Goal: Task Accomplishment & Management: Complete application form

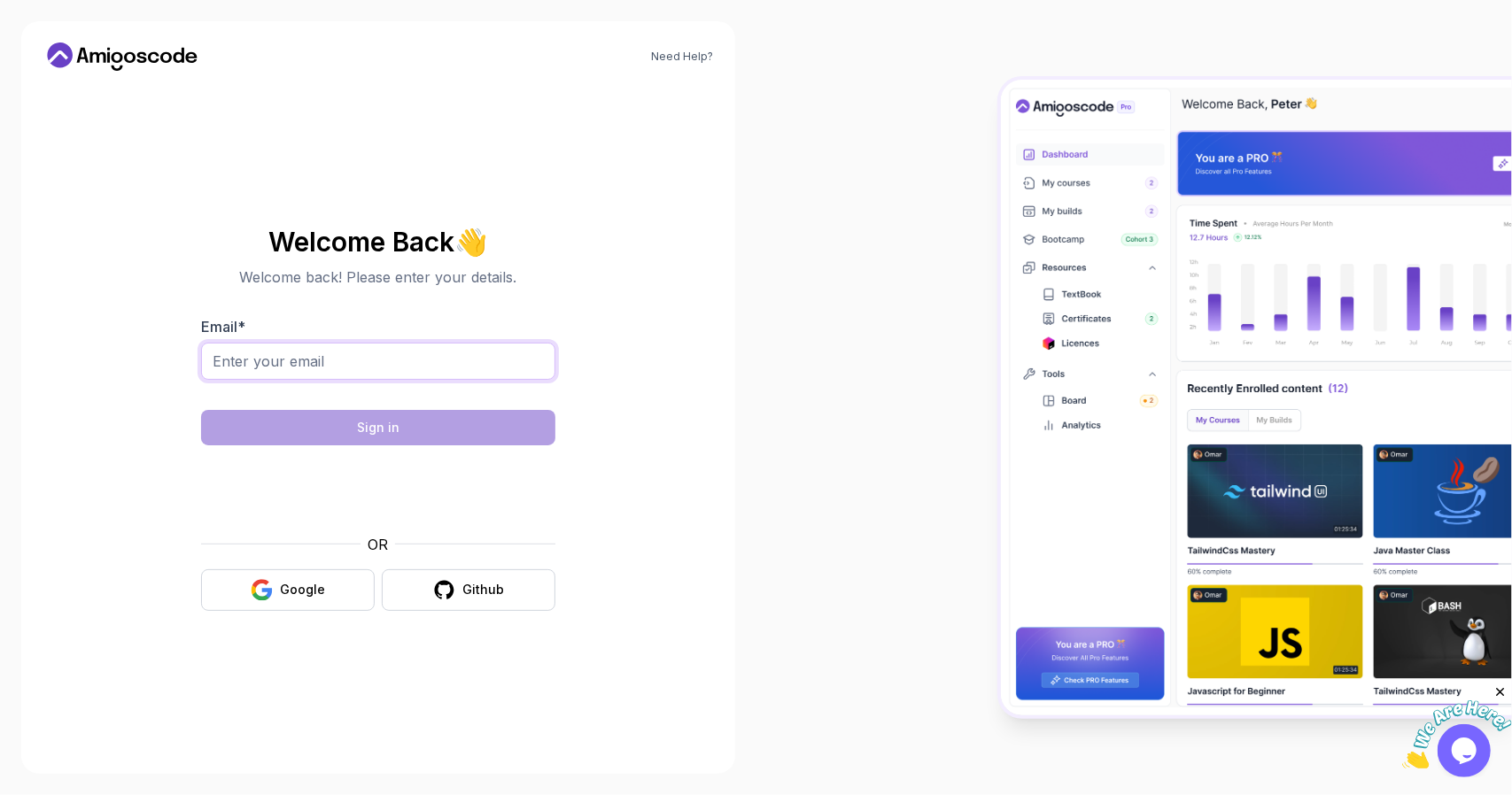
drag, startPoint x: 354, startPoint y: 346, endPoint x: 360, endPoint y: 354, distance: 10.0
click at [357, 351] on input "Email *" at bounding box center [378, 362] width 354 height 37
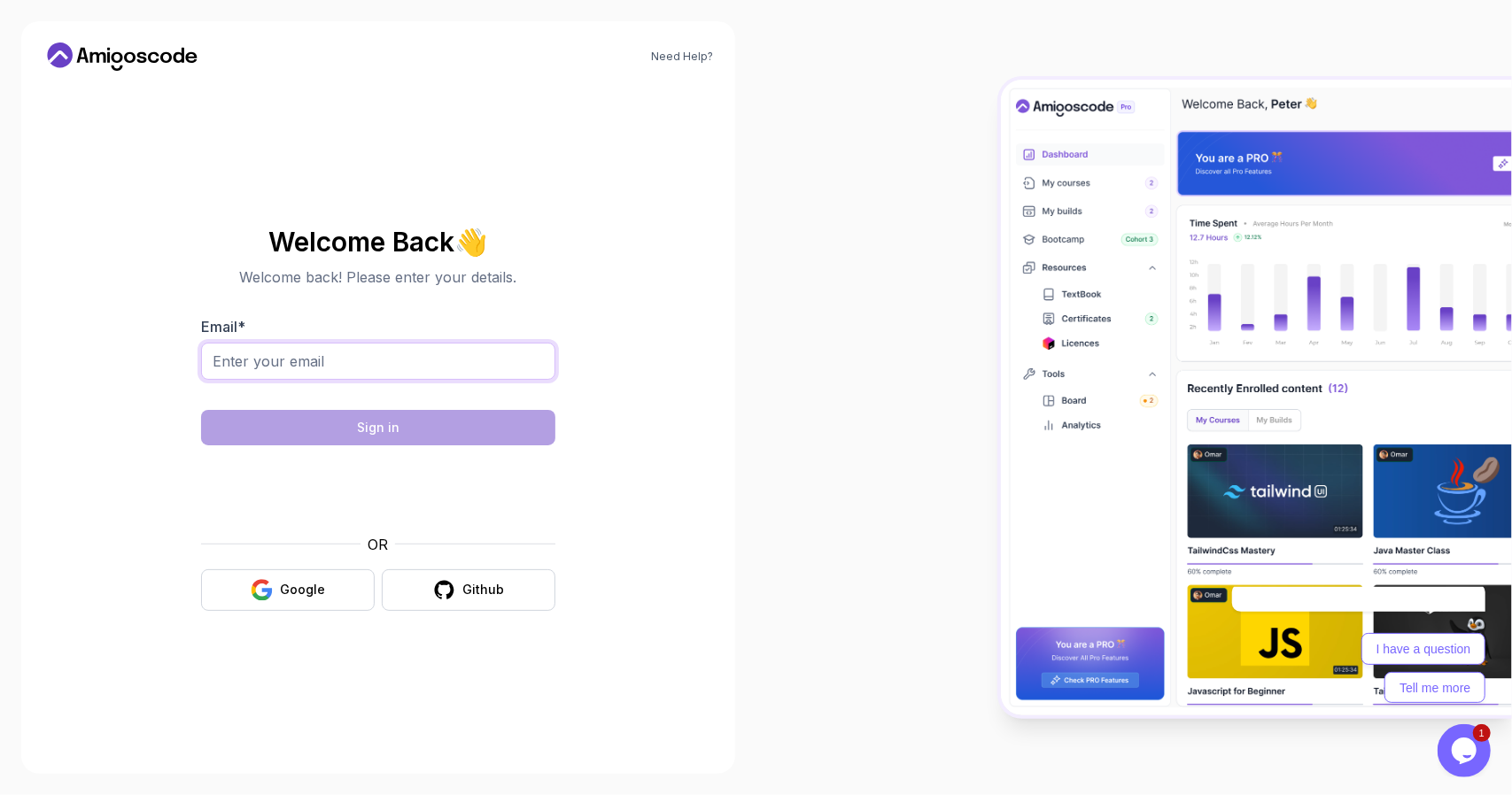
type input "[EMAIL_ADDRESS][DOMAIN_NAME]"
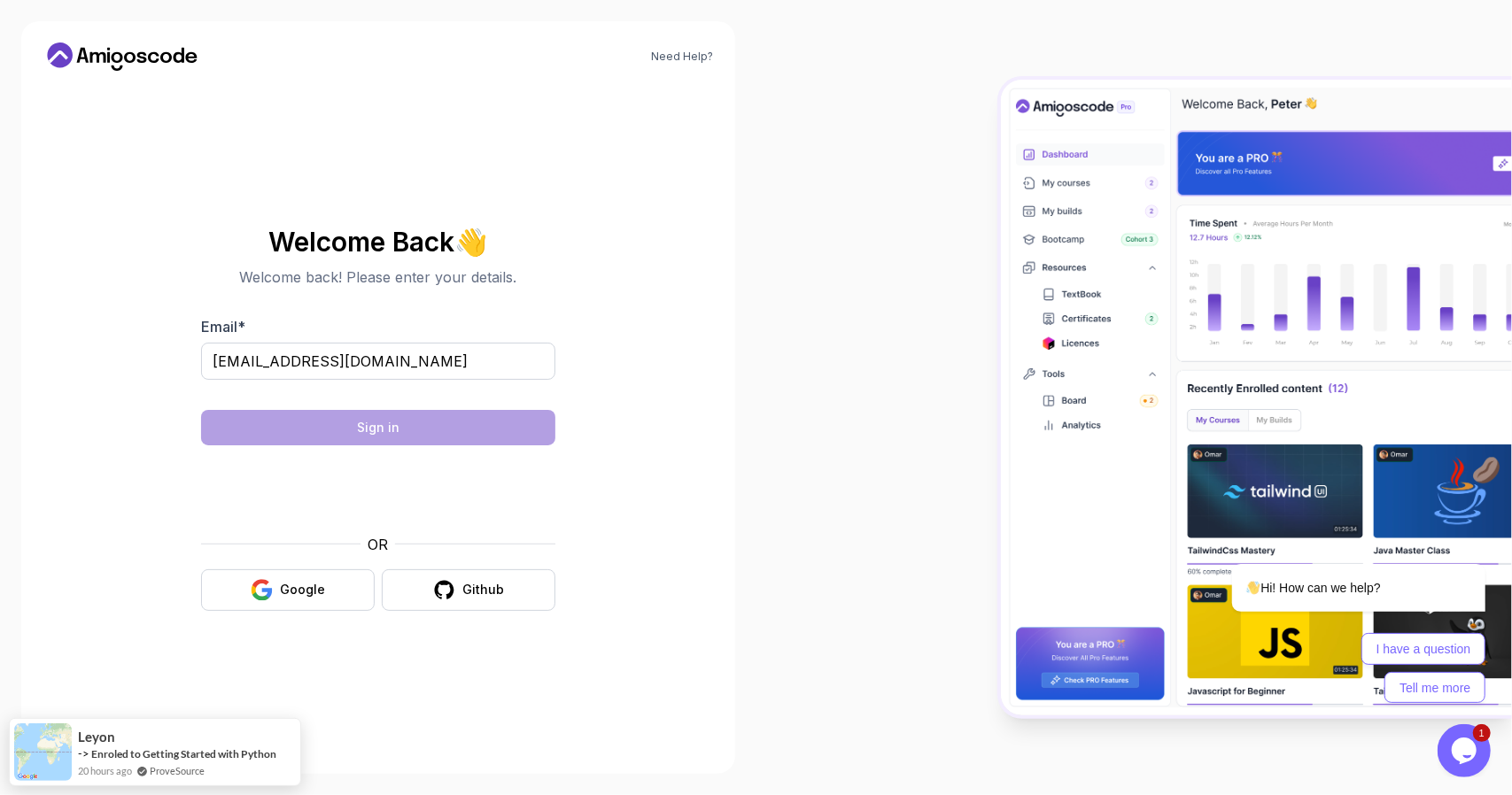
click at [1020, 246] on body "Need Help? Welcome Back 👋 Welcome back! Please enter your details. Email * [EMA…" at bounding box center [756, 397] width 1512 height 795
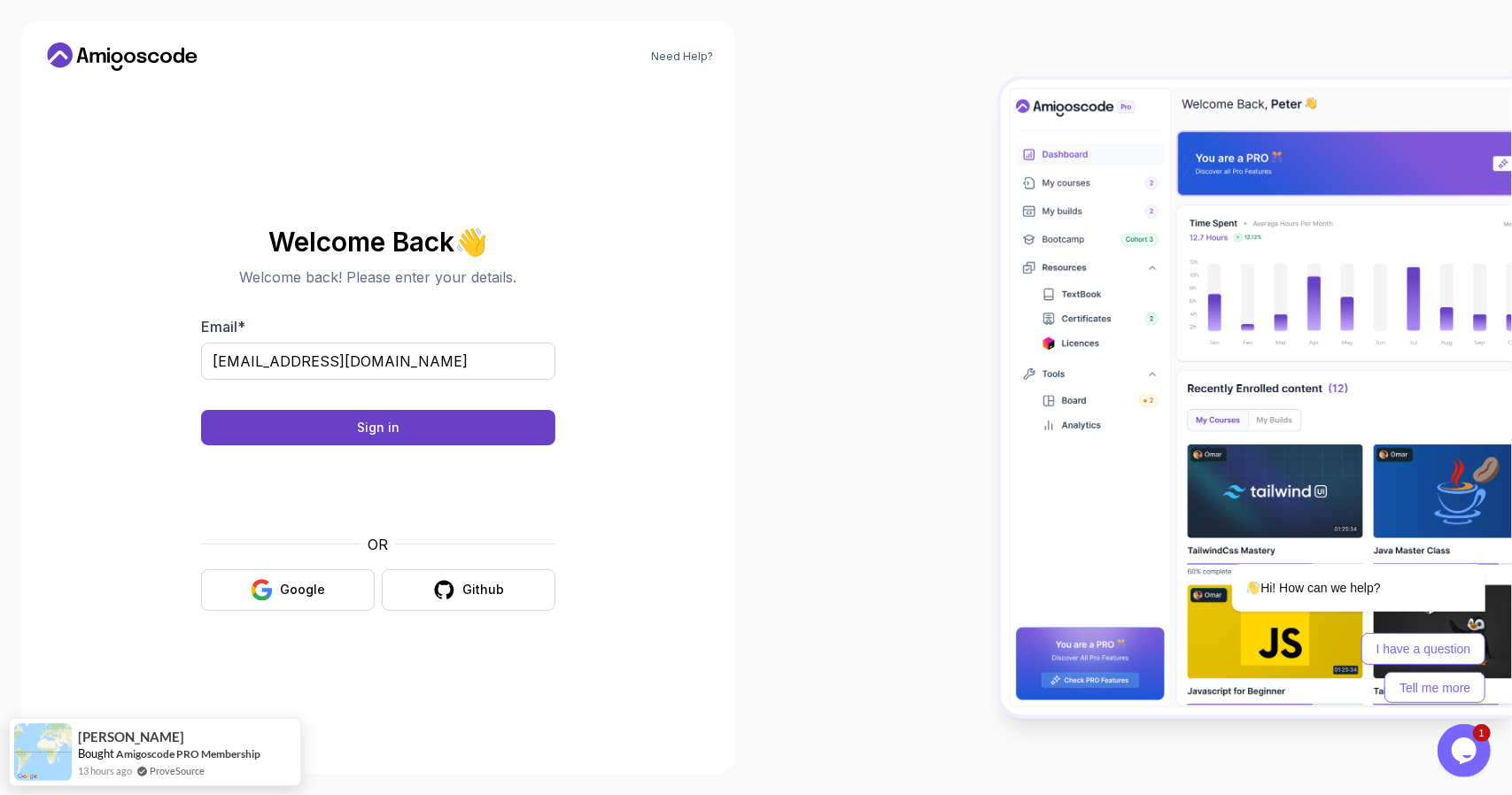
drag, startPoint x: 294, startPoint y: 584, endPoint x: 554, endPoint y: 510, distance: 270.3
click at [294, 585] on div "Google" at bounding box center [302, 590] width 45 height 18
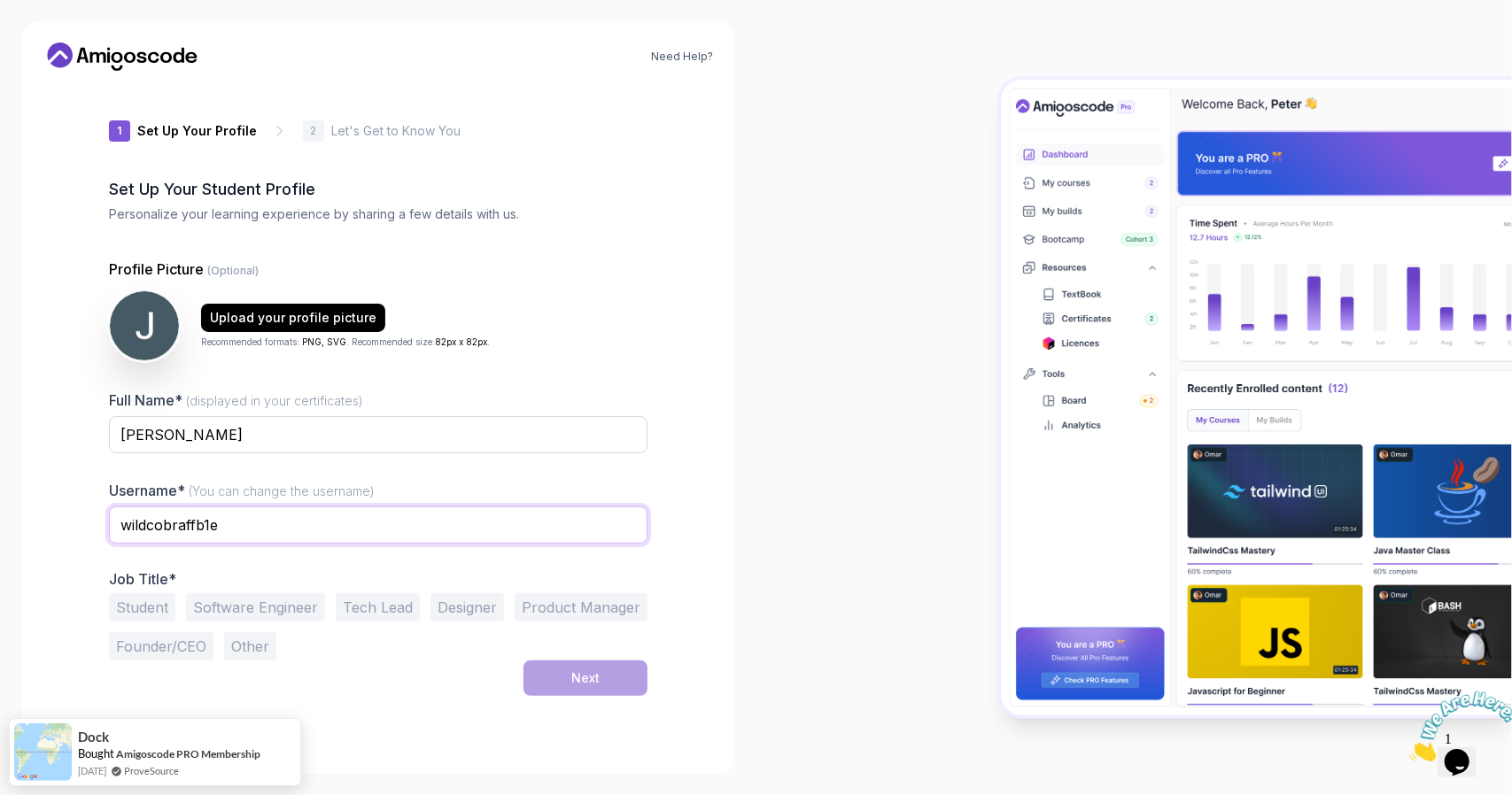
drag, startPoint x: 264, startPoint y: 517, endPoint x: 53, endPoint y: 541, distance: 212.4
click at [53, 541] on div "Need Help? 1 Set Up Your Profile 1 Set Up Your Profile 2 Let's Get to Know You …" at bounding box center [378, 397] width 713 height 752
type input "junhong"
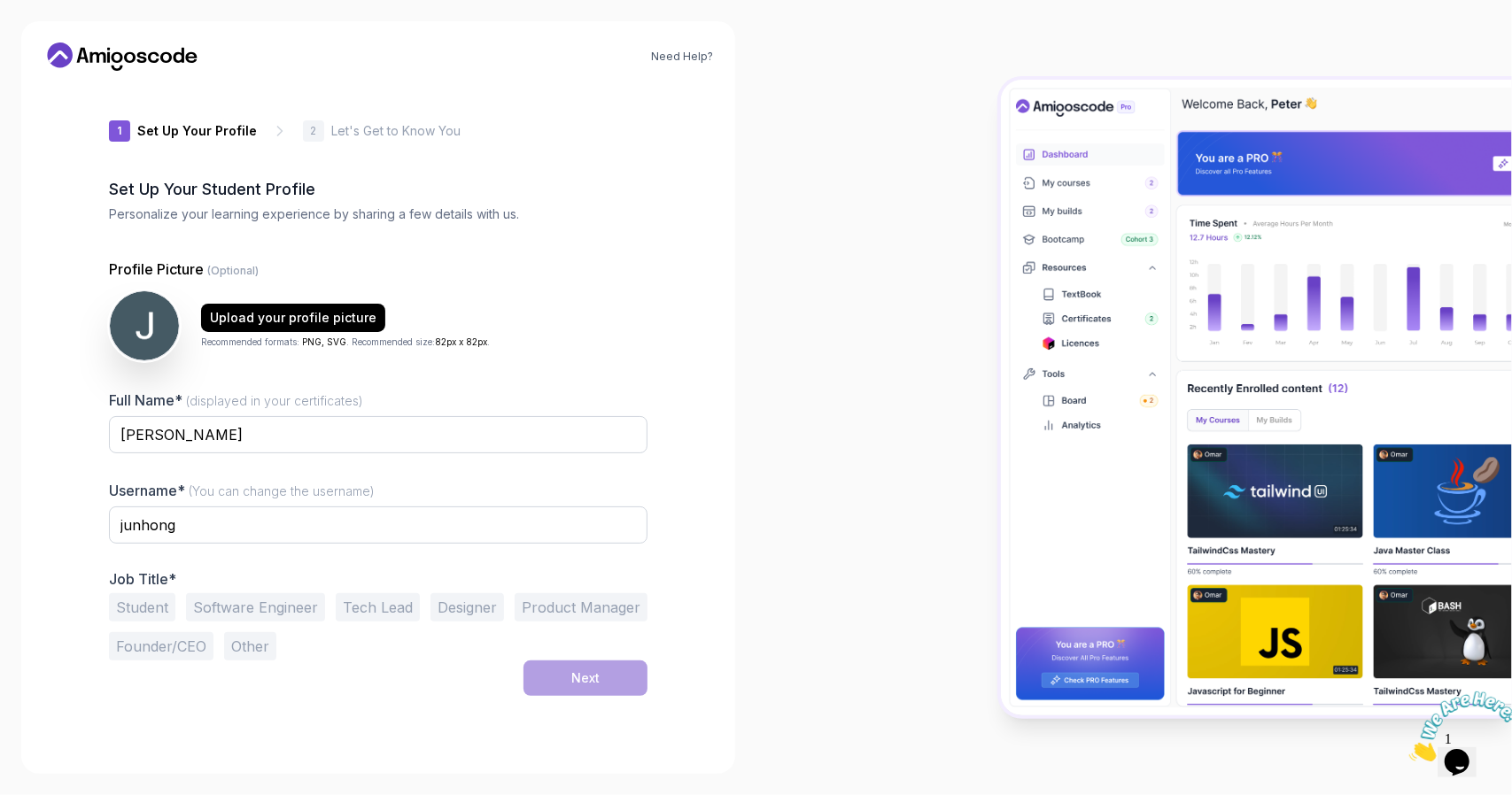
click at [687, 468] on div "Need Help? 1 Set Up Your Profile 1 Set Up Your Profile 2 Let's Get to Know You …" at bounding box center [378, 397] width 713 height 752
click at [107, 605] on div "1 Set Up Your Profile 1 Set Up Your Profile 2 Let's Get to Know You Set Up Your…" at bounding box center [378, 419] width 595 height 668
click at [147, 601] on button "Student" at bounding box center [142, 608] width 67 height 28
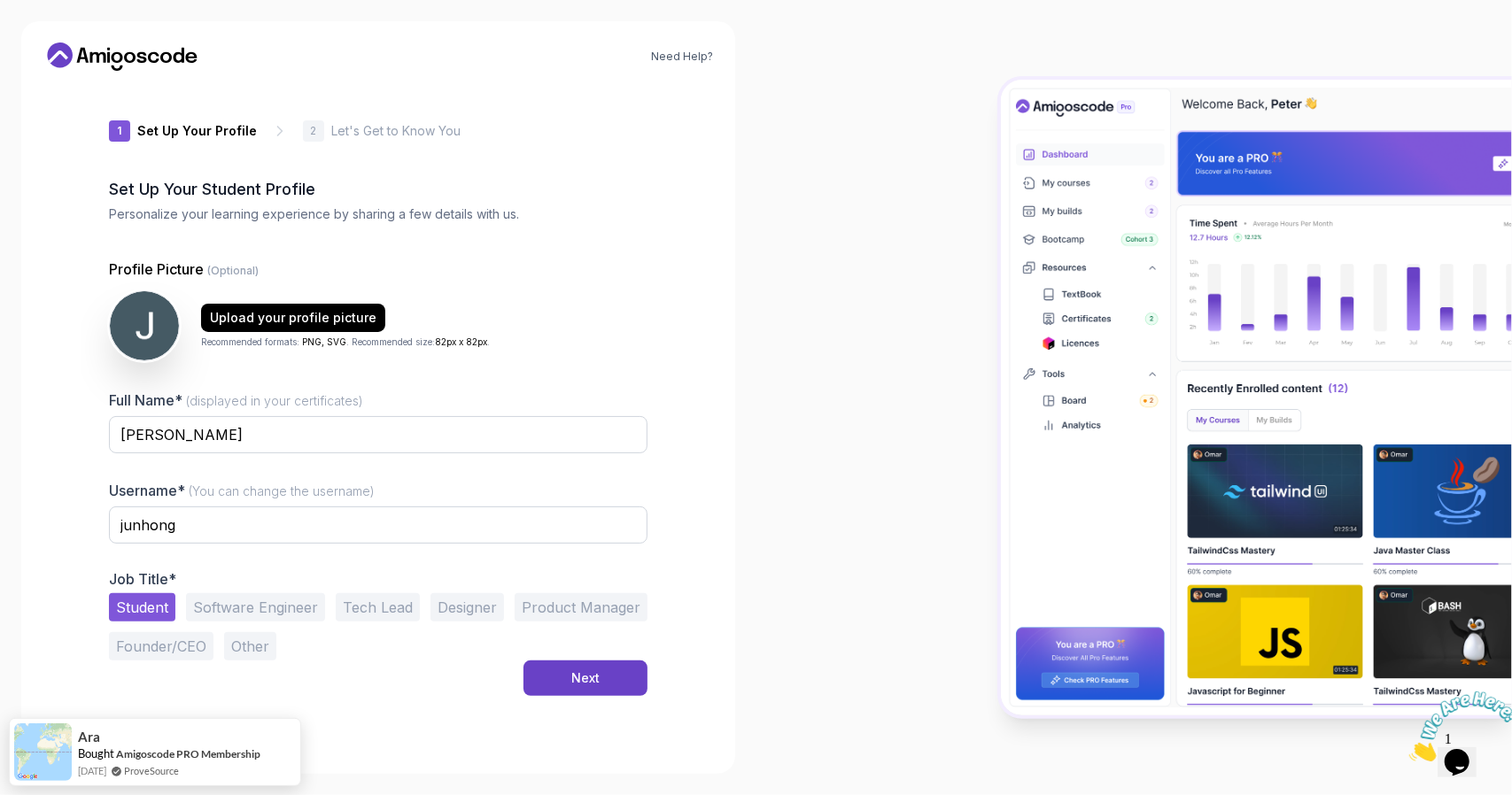
click at [523, 653] on div "Student Software Engineer Tech Lead Designer Product Manager Founder/CEO Other" at bounding box center [378, 627] width 538 height 68
click at [539, 661] on button "Next" at bounding box center [585, 679] width 124 height 36
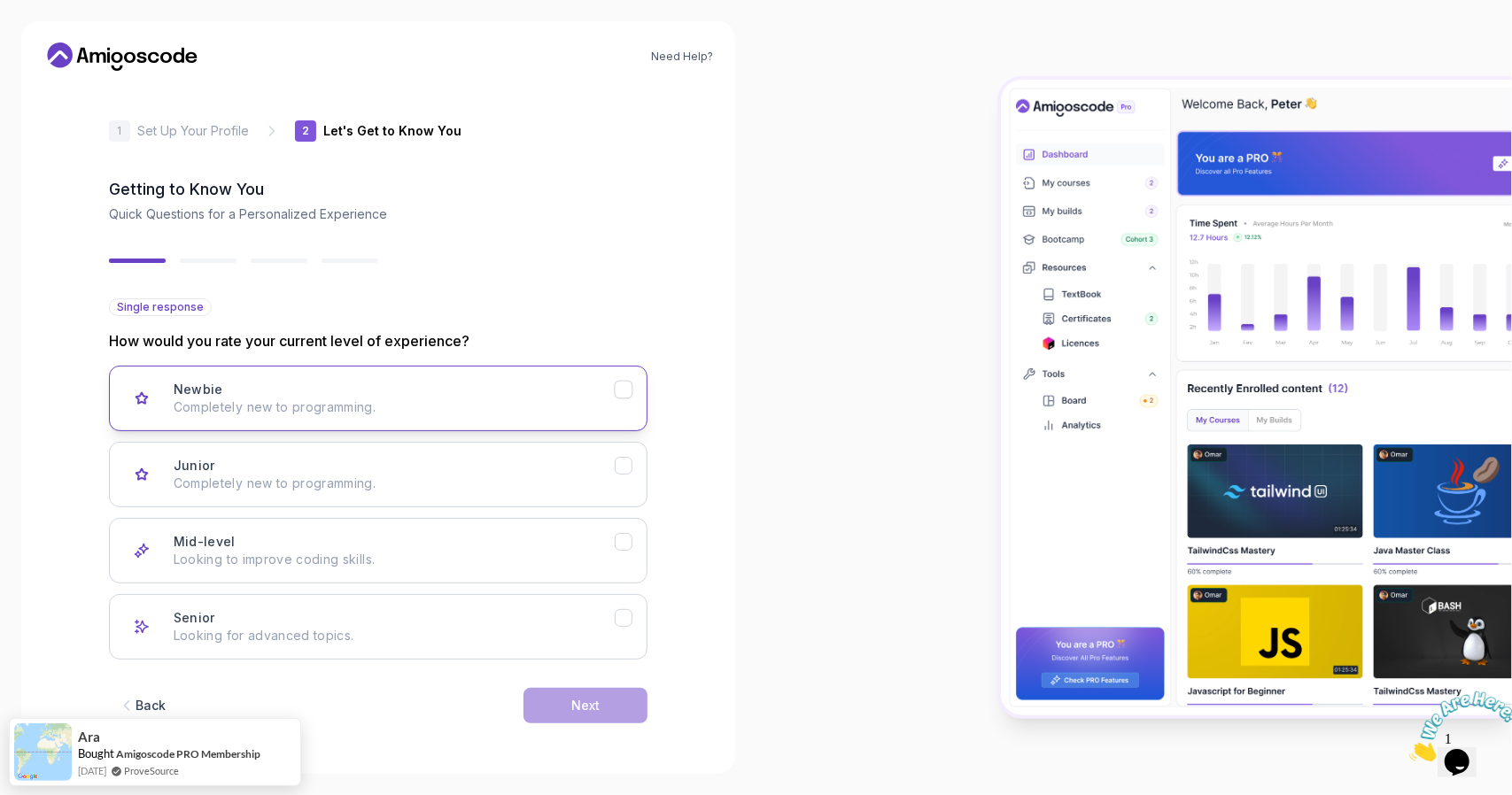
click at [340, 413] on p "Completely new to programming." at bounding box center [394, 408] width 441 height 18
drag, startPoint x: 380, startPoint y: 495, endPoint x: 390, endPoint y: 502, distance: 12.2
click at [380, 495] on button "Junior Completely new to programming." at bounding box center [378, 474] width 538 height 66
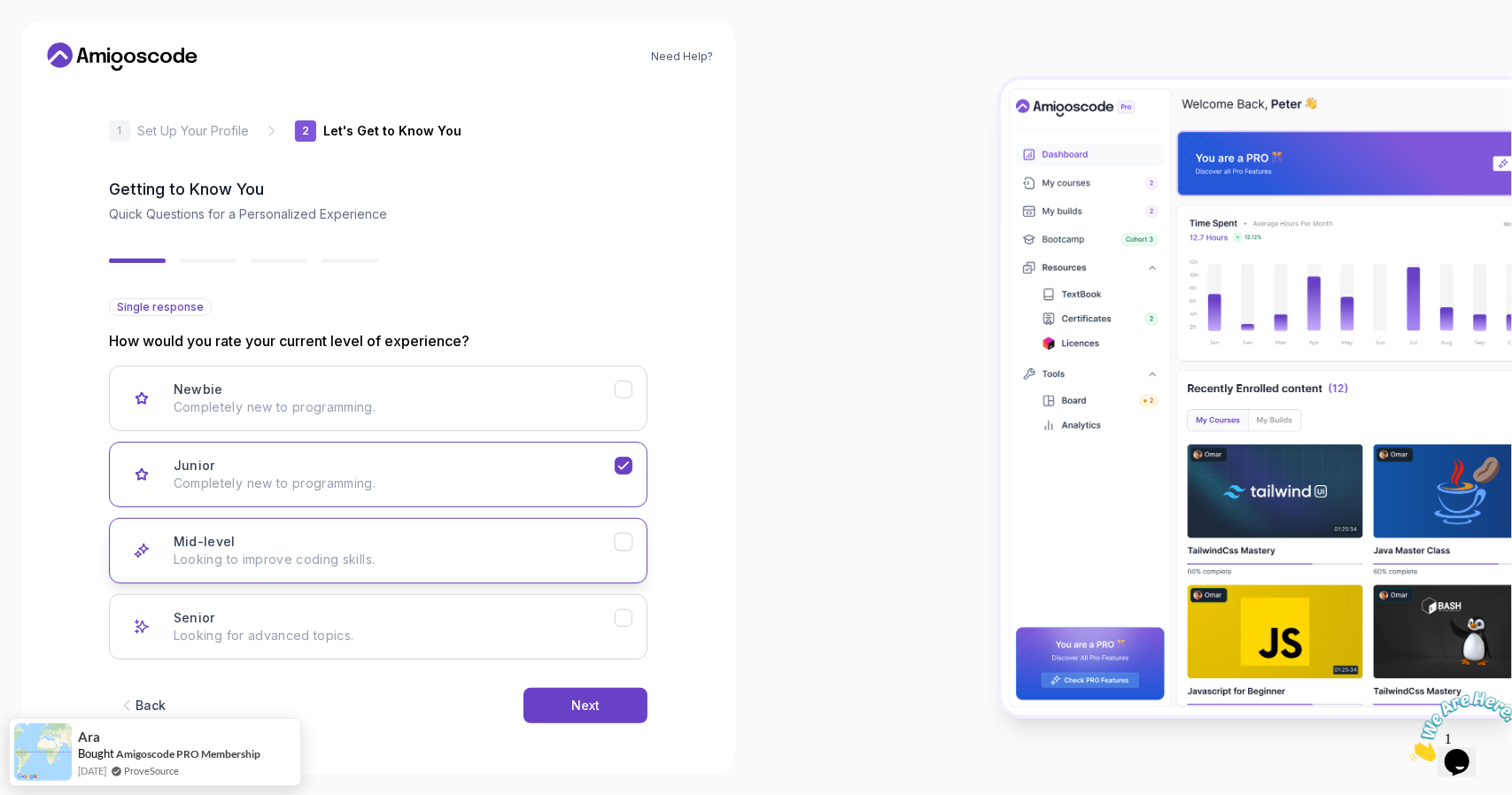
click at [437, 548] on div "Mid-level Looking to improve coding skills." at bounding box center [394, 551] width 441 height 36
click at [547, 700] on button "Next" at bounding box center [585, 706] width 124 height 36
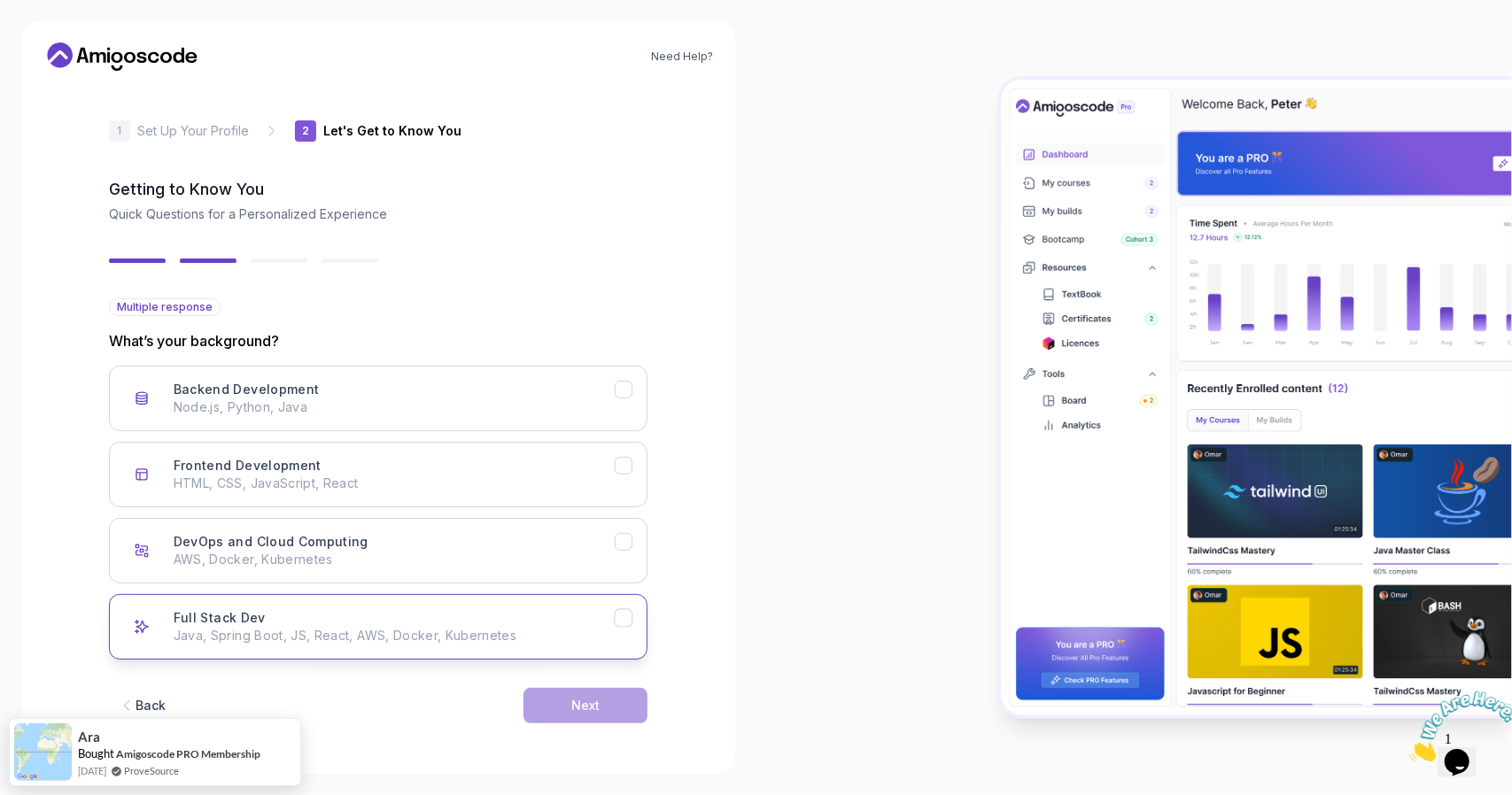
click at [354, 624] on div "Full Stack Dev Java, Spring Boot, JS, React, AWS, Docker, Kubernetes" at bounding box center [394, 627] width 441 height 36
click at [574, 719] on button "Next" at bounding box center [585, 706] width 124 height 36
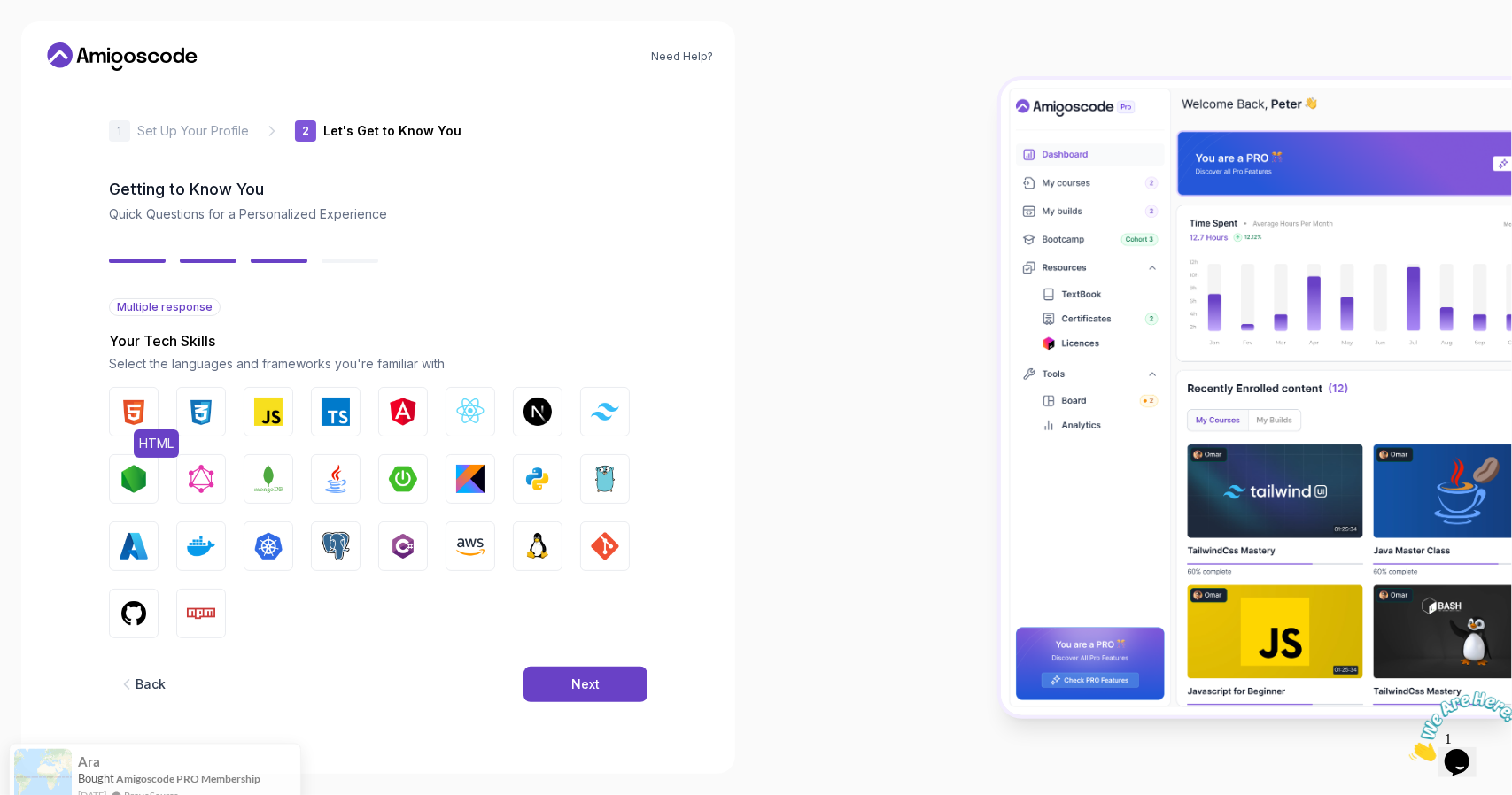
click at [135, 414] on img "button" at bounding box center [134, 412] width 28 height 28
click at [205, 417] on img "button" at bounding box center [201, 412] width 28 height 28
click at [255, 421] on img "button" at bounding box center [268, 412] width 28 height 28
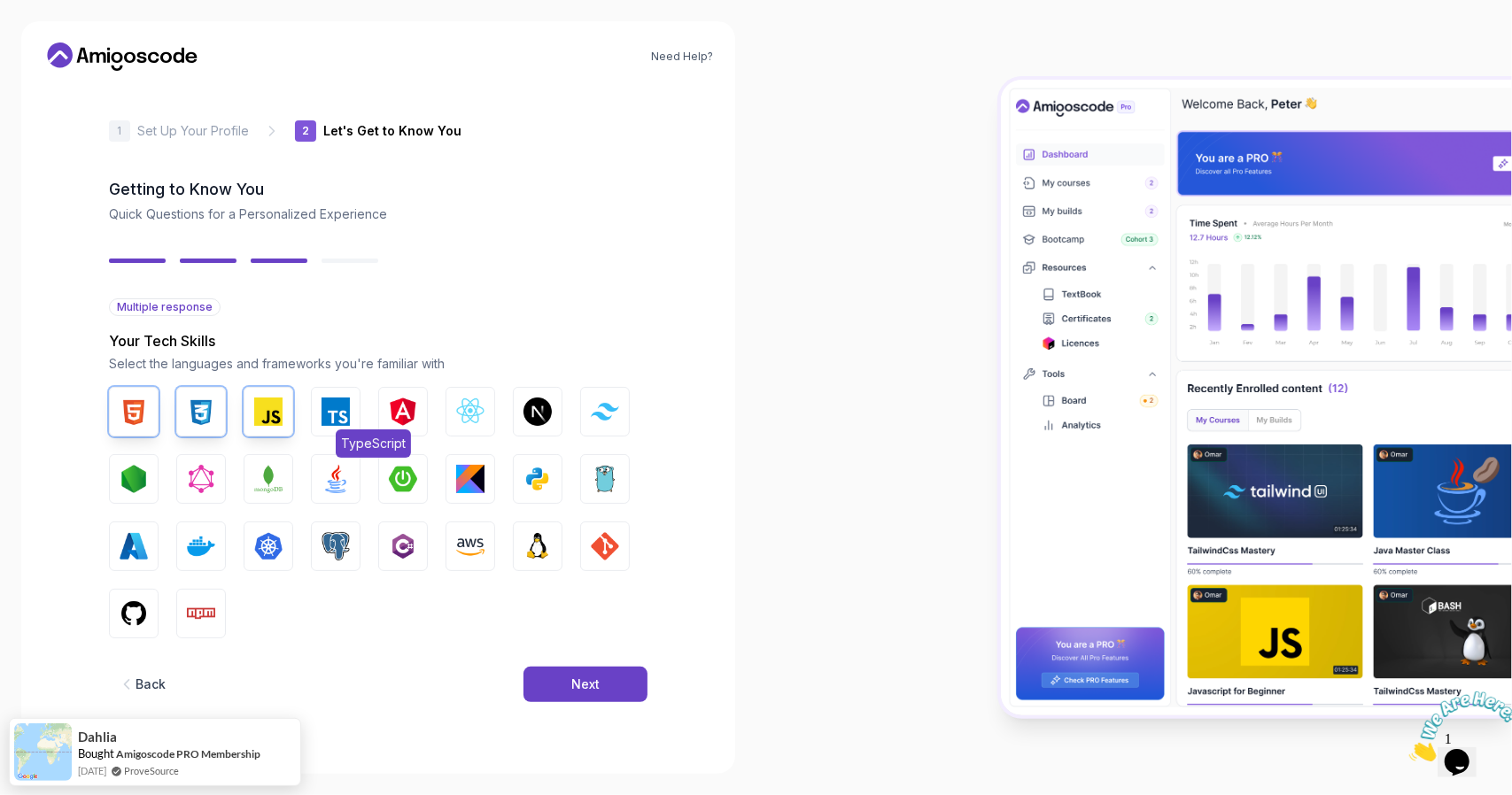
click at [326, 423] on img "button" at bounding box center [336, 412] width 28 height 28
click at [392, 421] on img "button" at bounding box center [403, 412] width 28 height 28
click at [462, 426] on button "React.js" at bounding box center [470, 412] width 50 height 50
click at [128, 608] on img "button" at bounding box center [134, 614] width 28 height 28
click at [215, 544] on button "Docker" at bounding box center [201, 546] width 50 height 50
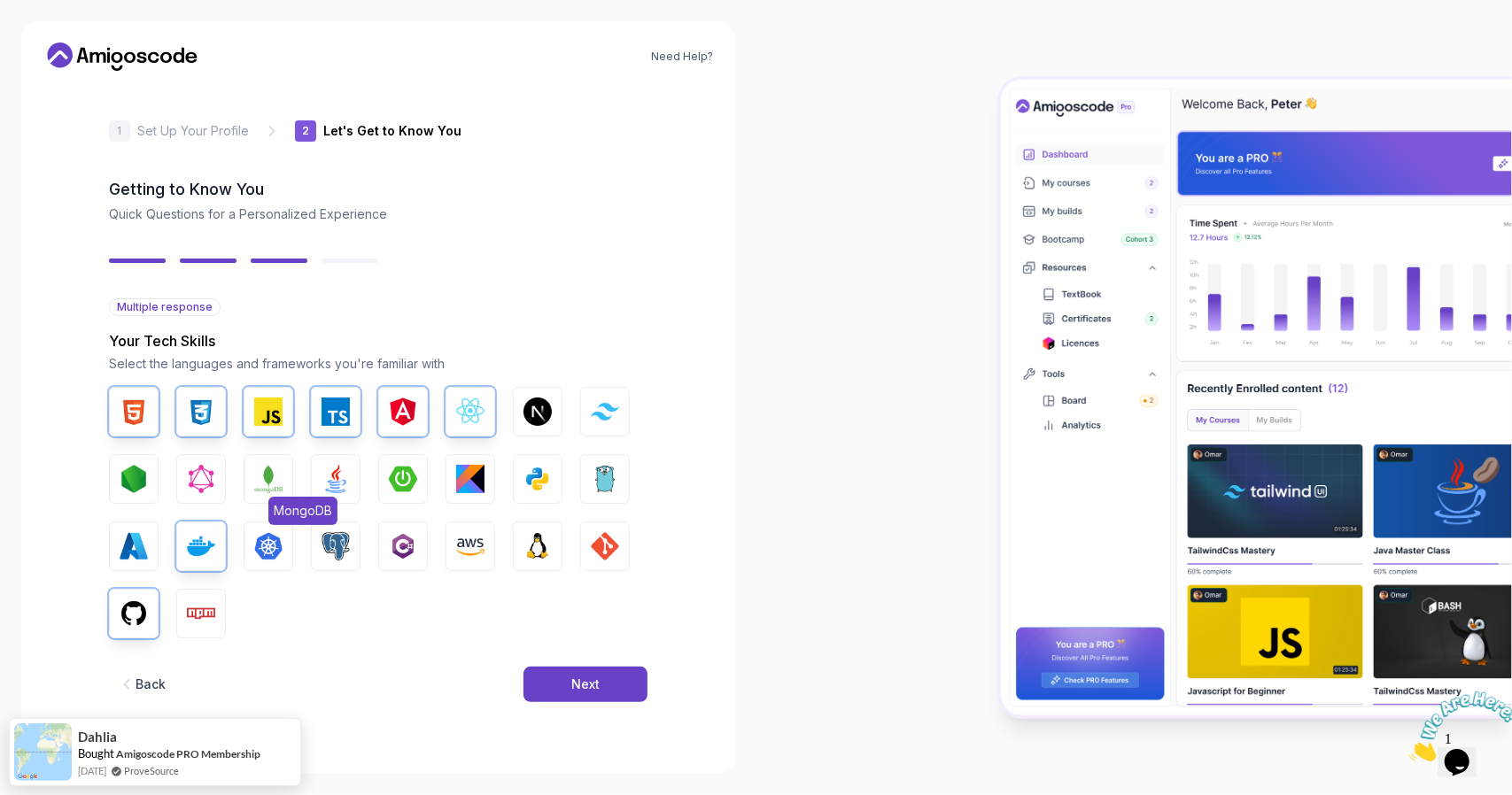
click at [267, 480] on img "button" at bounding box center [268, 479] width 28 height 28
click at [329, 479] on img "button" at bounding box center [336, 479] width 28 height 28
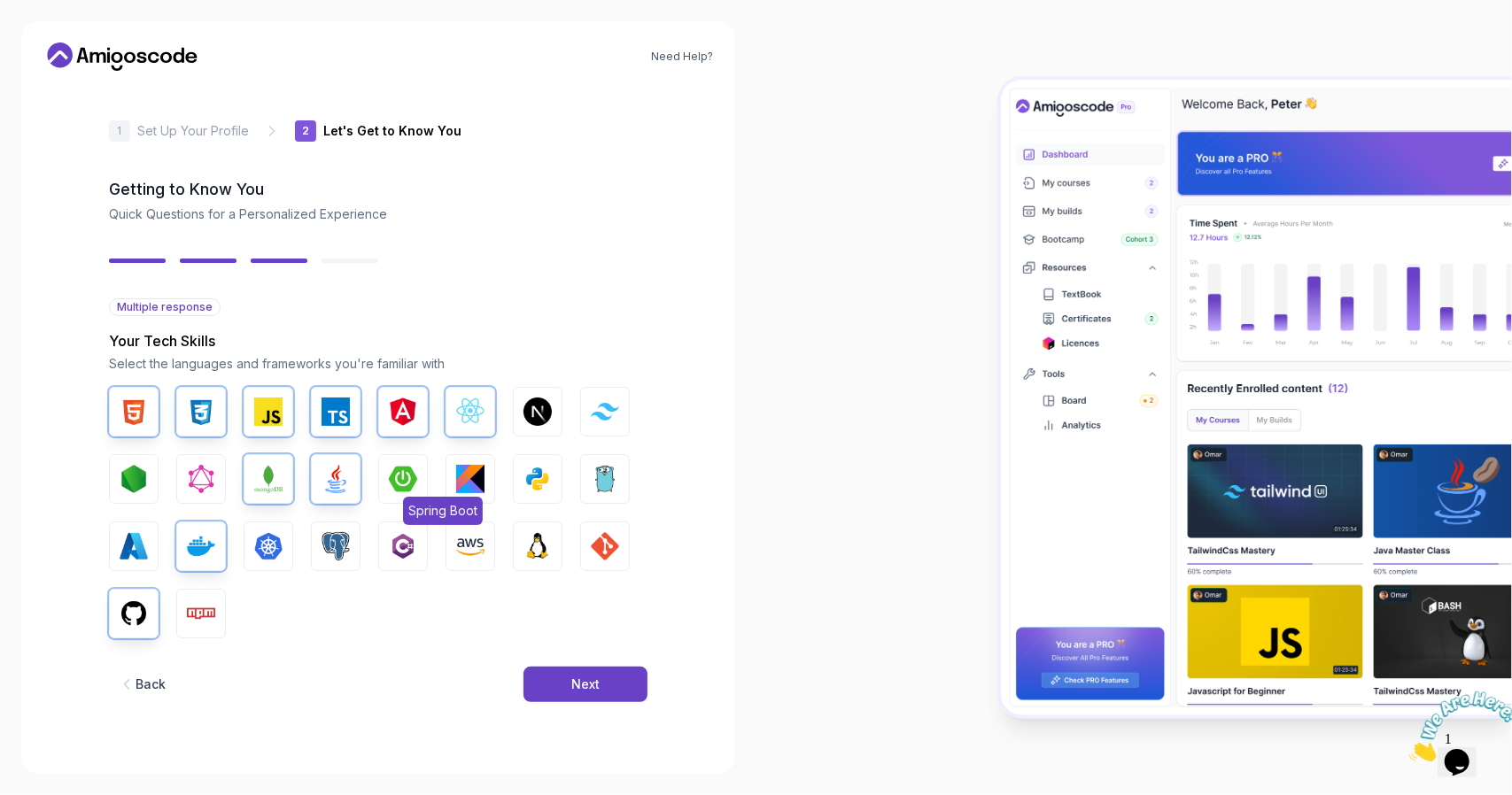
click at [389, 486] on img "button" at bounding box center [403, 479] width 28 height 28
click at [517, 489] on button "Python" at bounding box center [537, 479] width 50 height 50
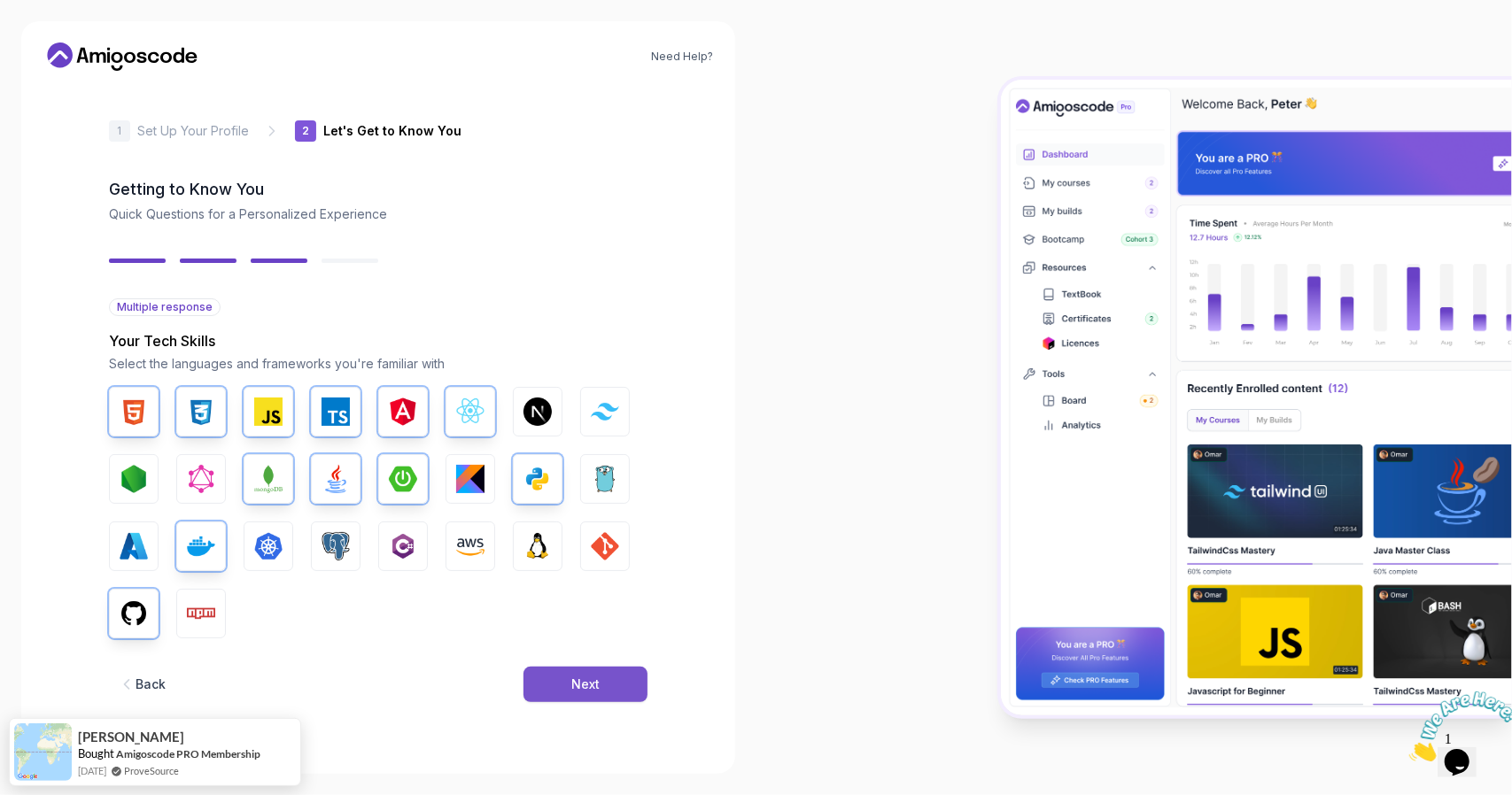
click at [567, 688] on button "Next" at bounding box center [585, 685] width 124 height 36
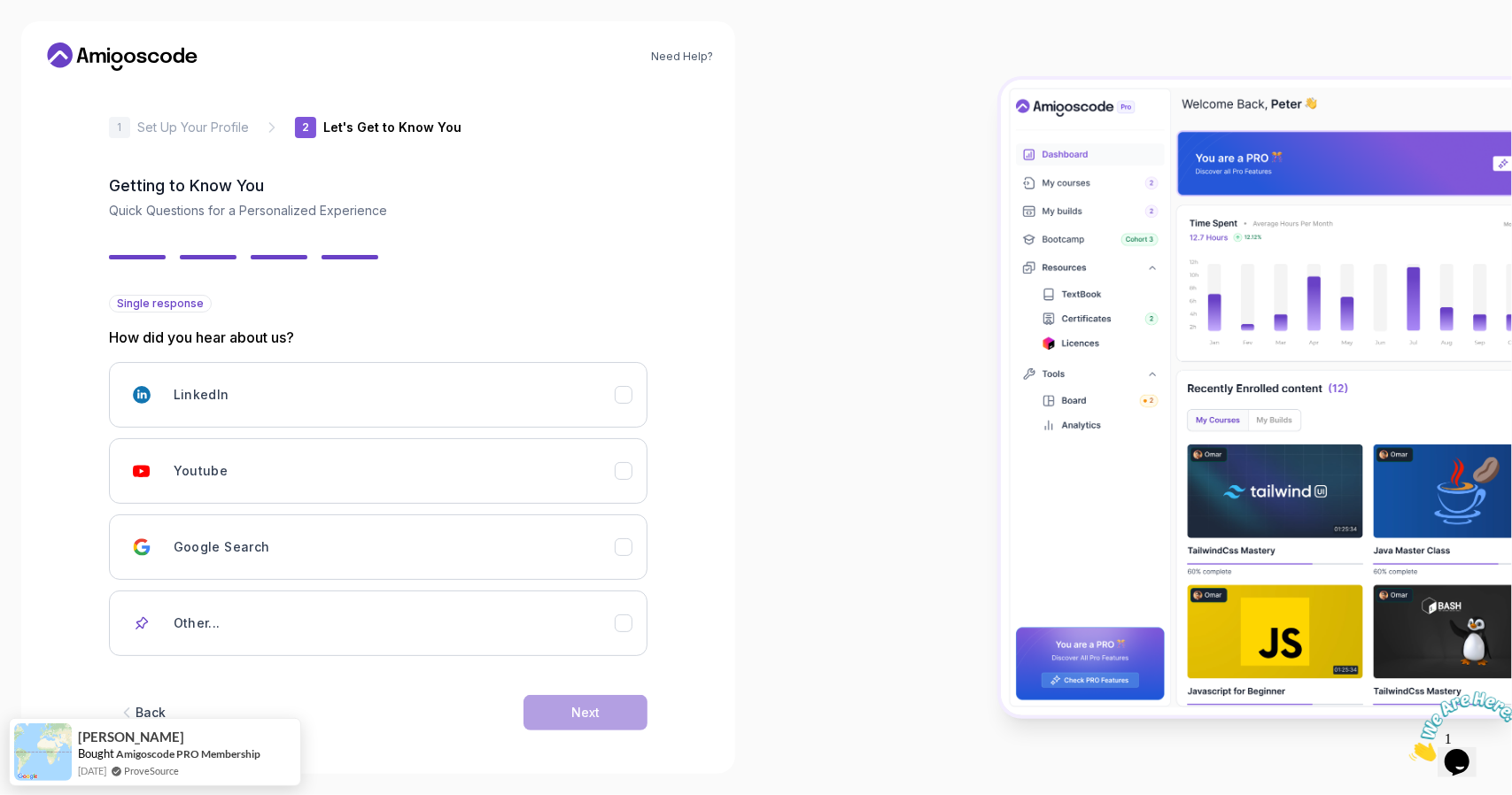
scroll to position [7, 0]
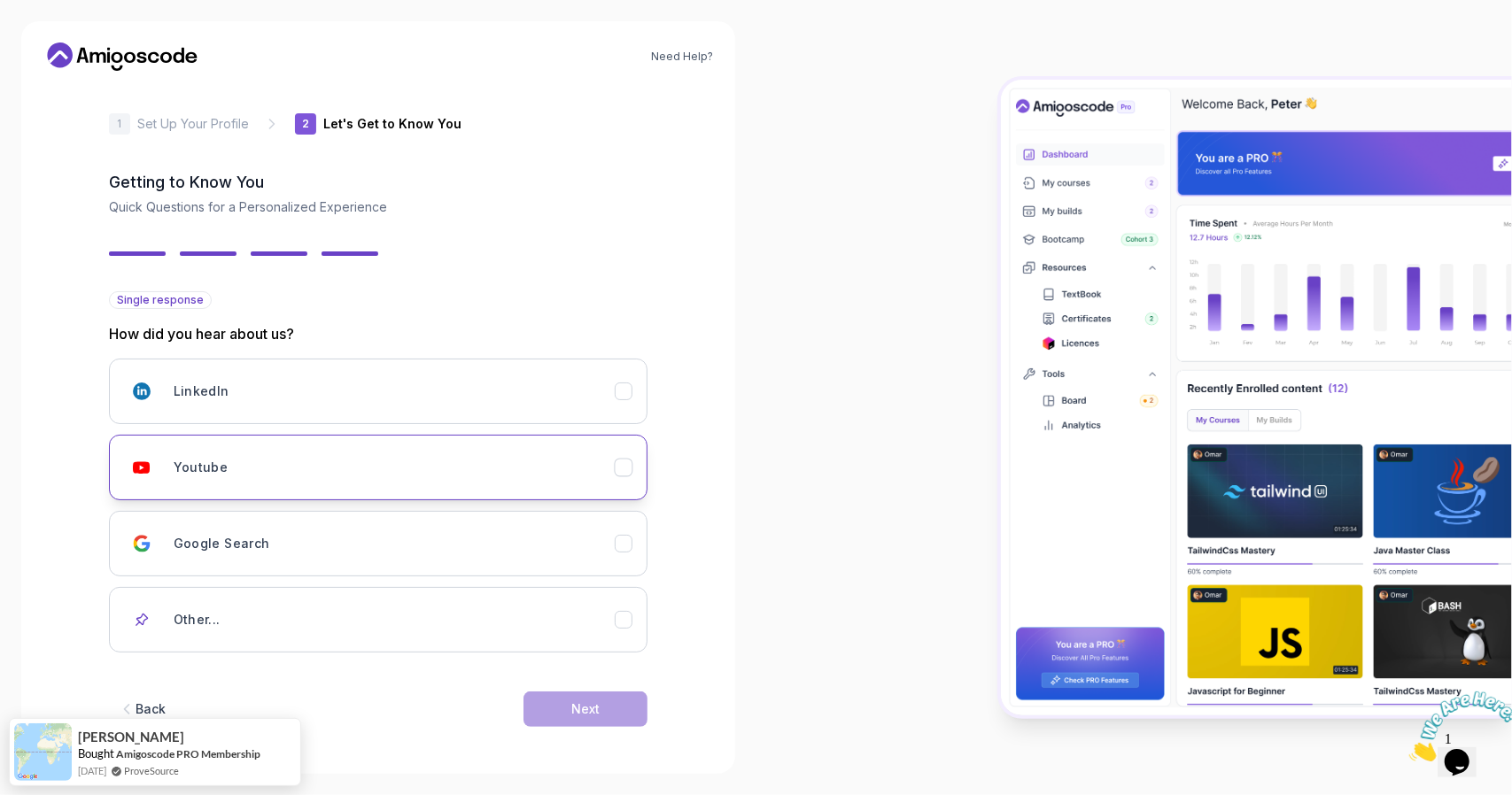
click at [316, 472] on div "Youtube" at bounding box center [394, 467] width 441 height 36
click at [577, 692] on button "Next" at bounding box center [585, 710] width 124 height 36
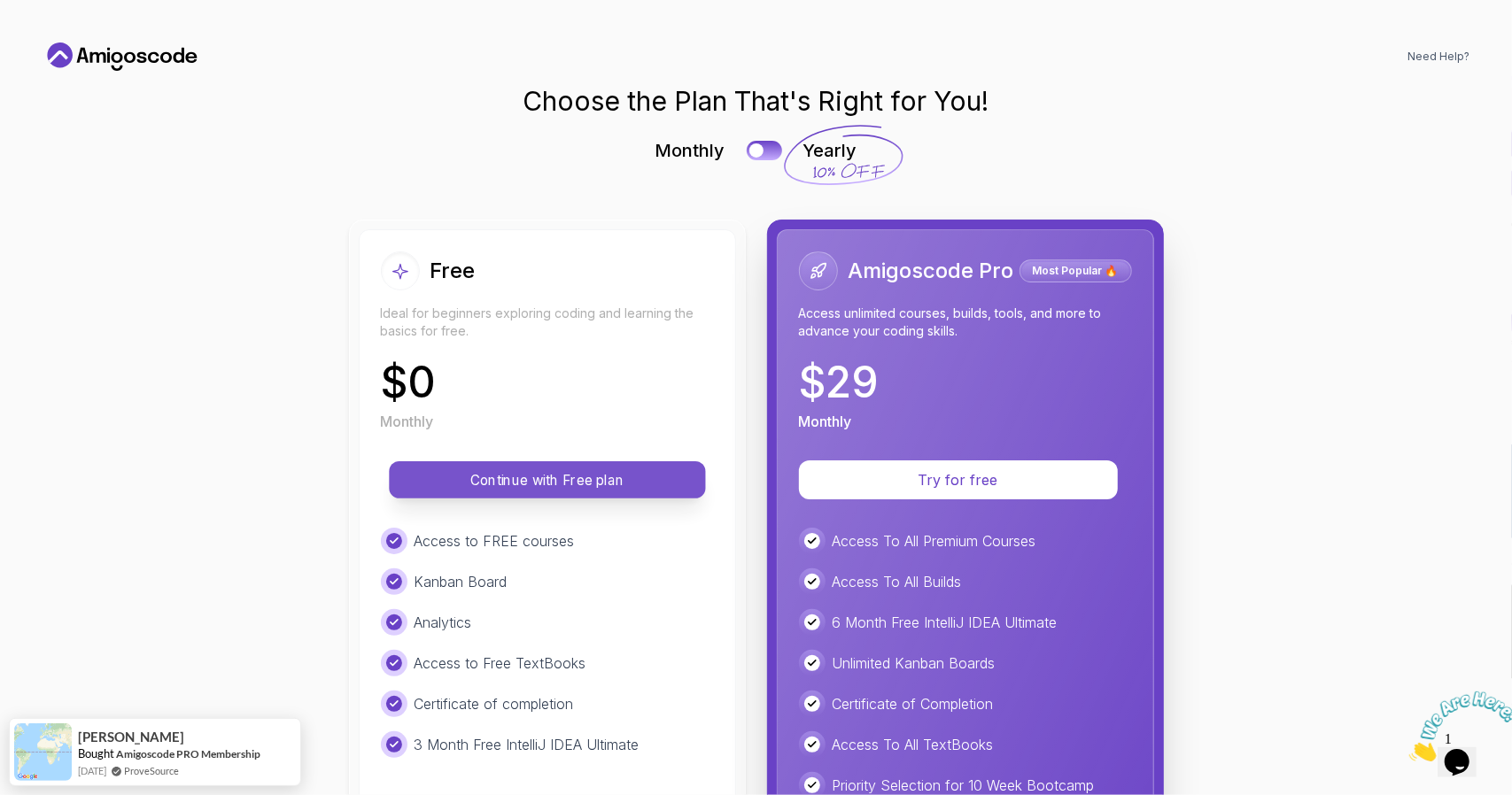
click at [604, 480] on p "Continue with Free plan" at bounding box center [547, 480] width 276 height 20
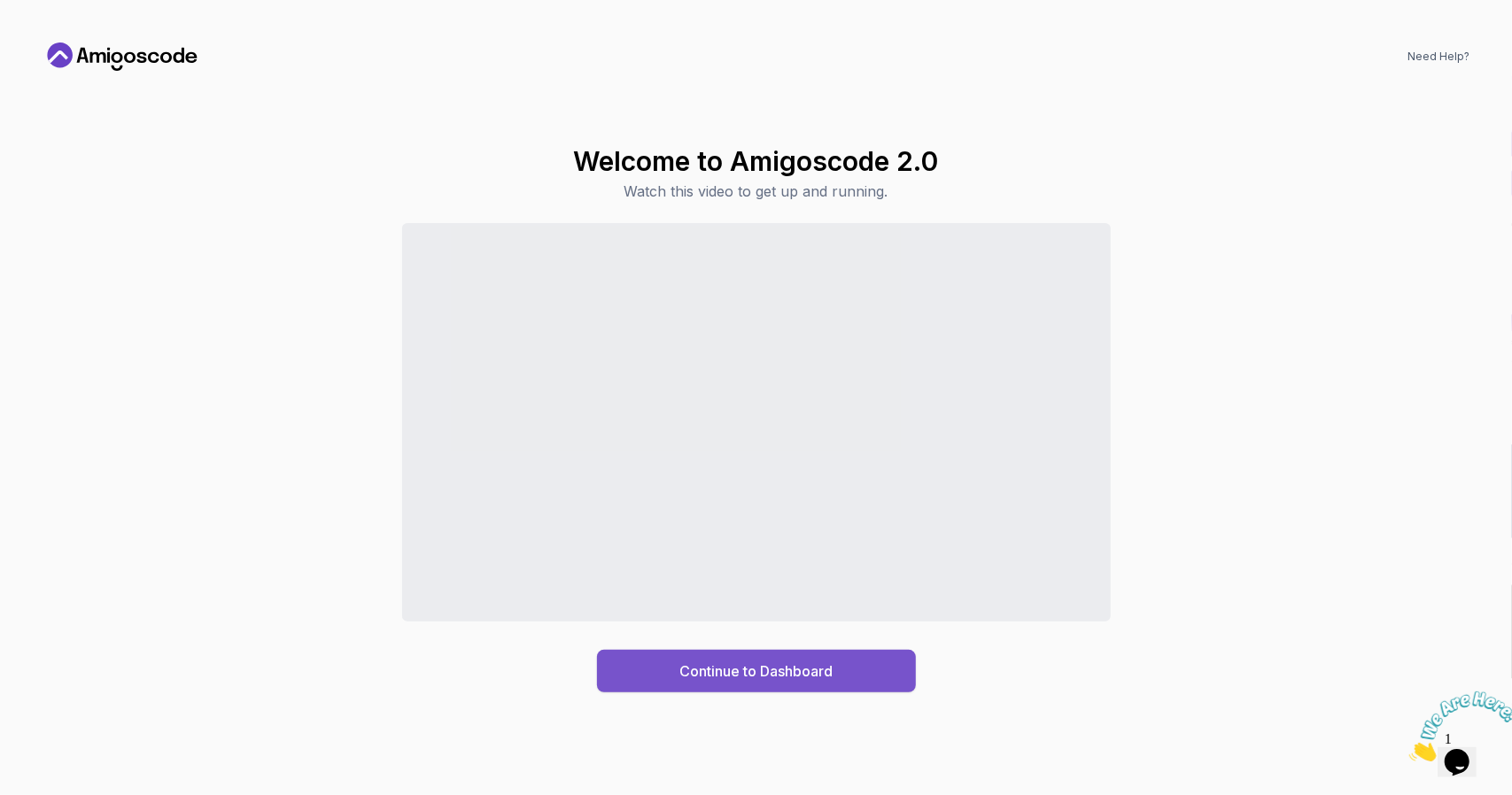
click at [703, 671] on div "Continue to Dashboard" at bounding box center [756, 672] width 153 height 21
